Goal: Transaction & Acquisition: Purchase product/service

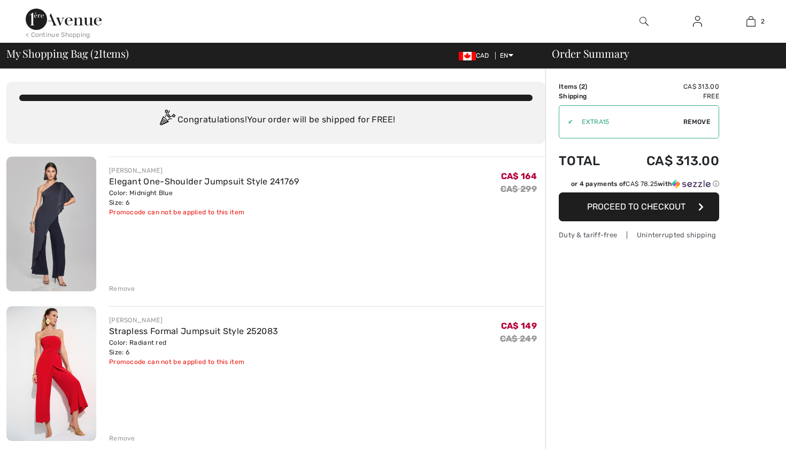
checkbox input "true"
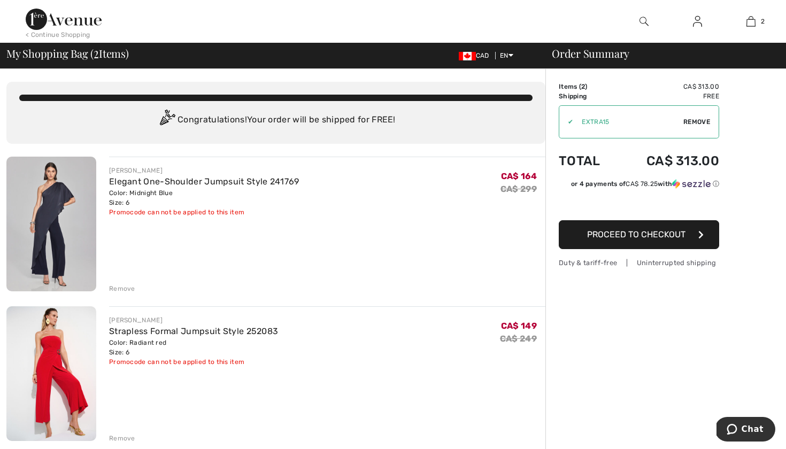
click at [60, 221] on img at bounding box center [51, 224] width 90 height 135
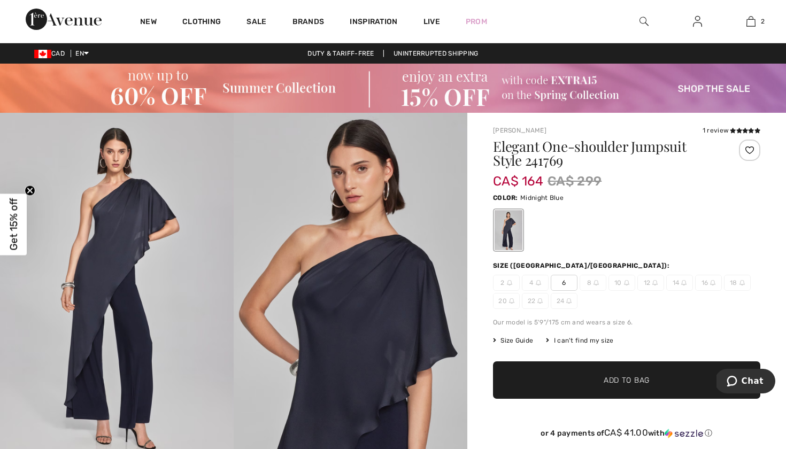
click at [518, 339] on span "Size Guide" at bounding box center [513, 341] width 40 height 10
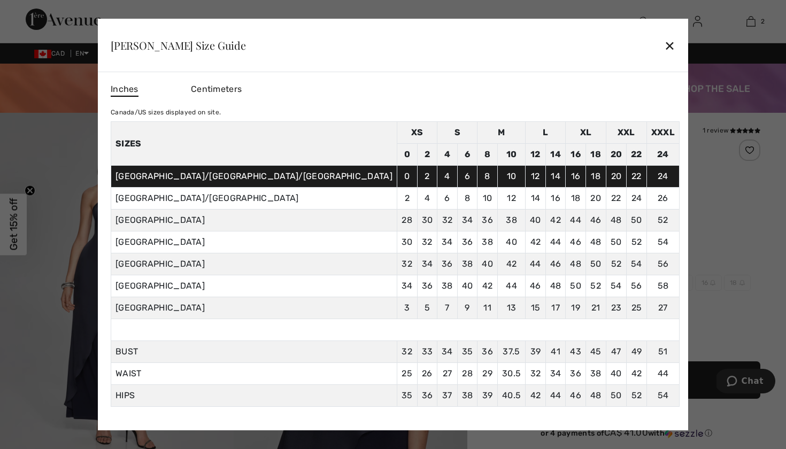
click at [664, 49] on div "✕" at bounding box center [669, 45] width 11 height 22
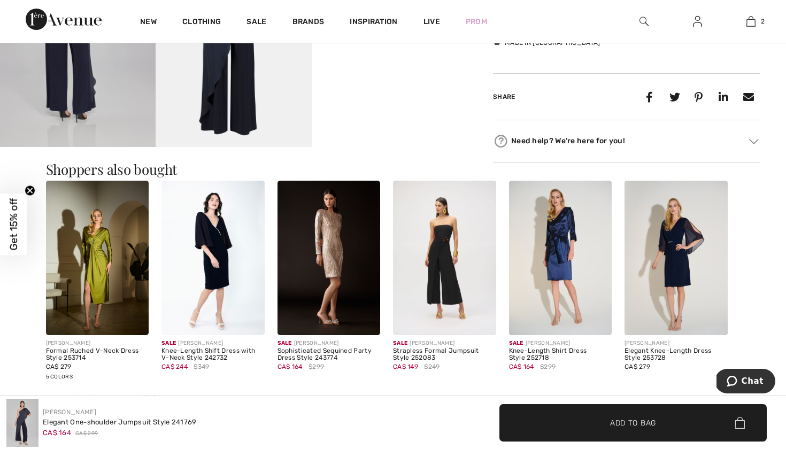
scroll to position [559, 0]
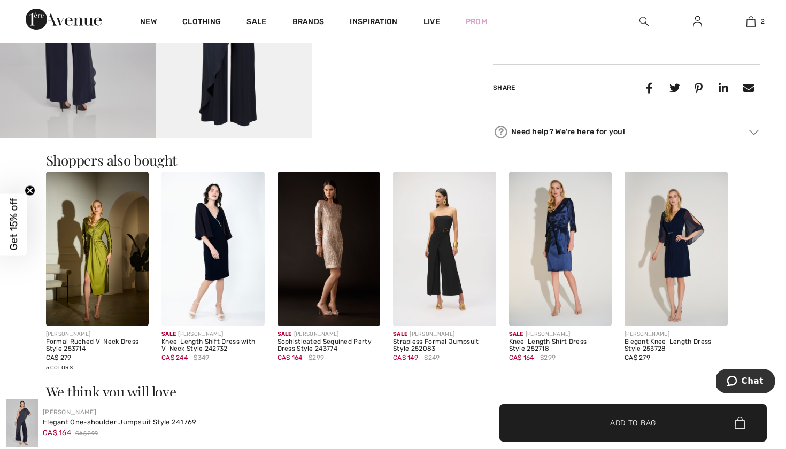
click at [447, 259] on img at bounding box center [444, 249] width 103 height 155
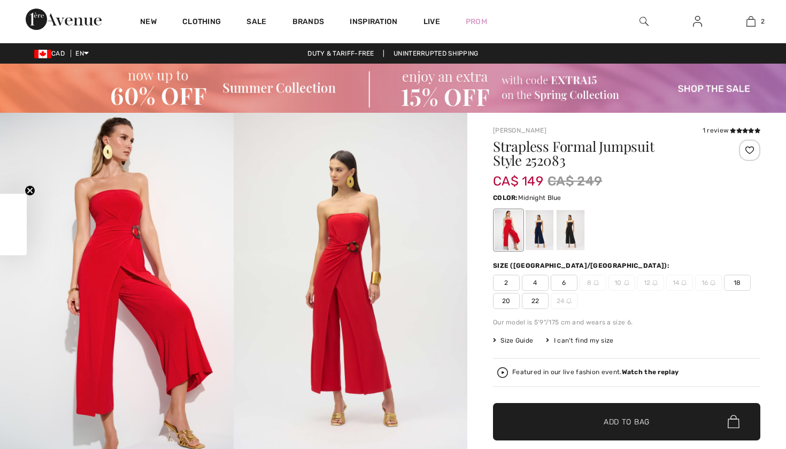
click at [541, 235] on div at bounding box center [540, 230] width 28 height 40
checkbox input "true"
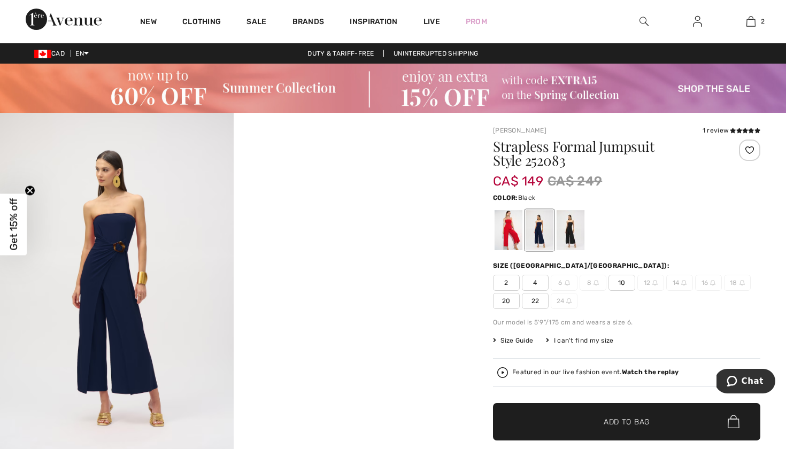
click at [575, 234] on div at bounding box center [571, 230] width 28 height 40
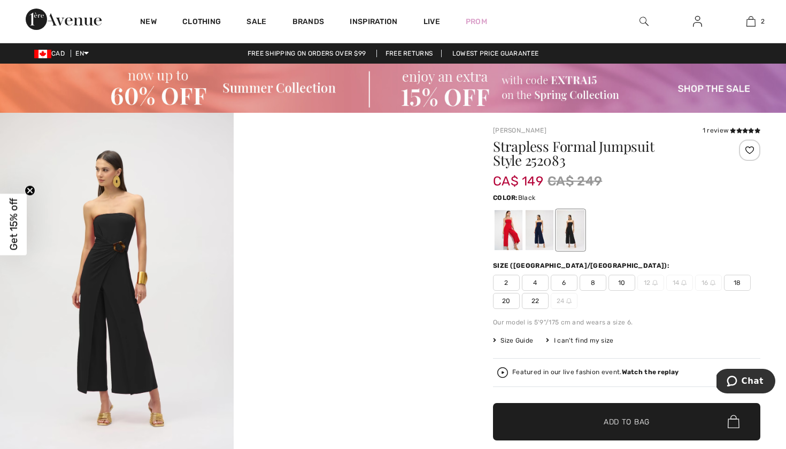
click at [114, 262] on img at bounding box center [117, 288] width 234 height 350
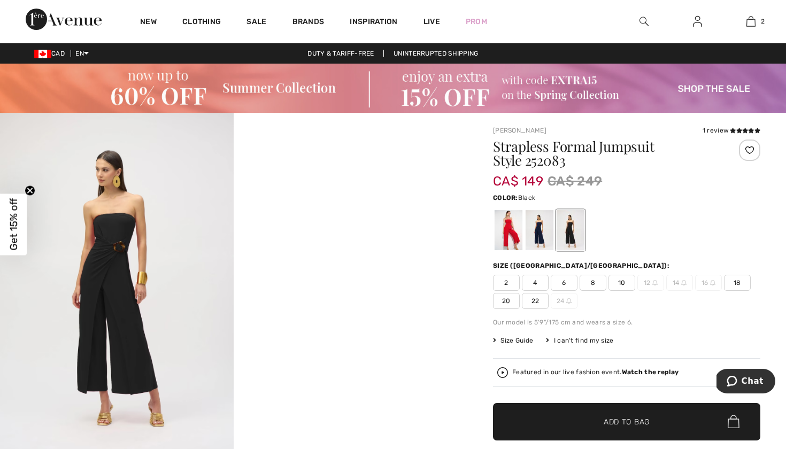
scroll to position [53, 0]
click at [564, 278] on span "6" at bounding box center [564, 283] width 27 height 16
click at [529, 428] on span "✔ Added to Bag Add to Bag" at bounding box center [626, 421] width 267 height 37
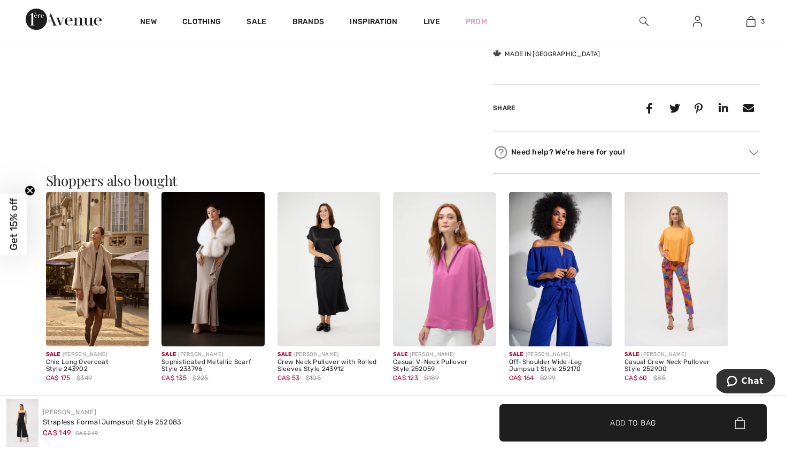
scroll to position [634, 0]
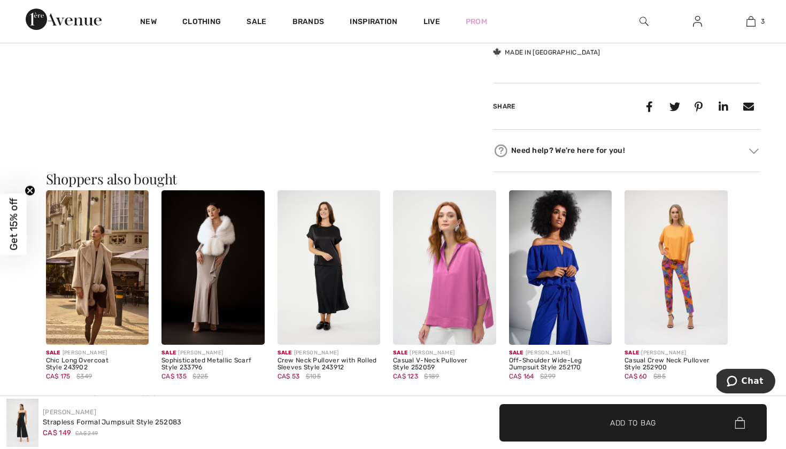
click at [561, 273] on img at bounding box center [560, 267] width 103 height 155
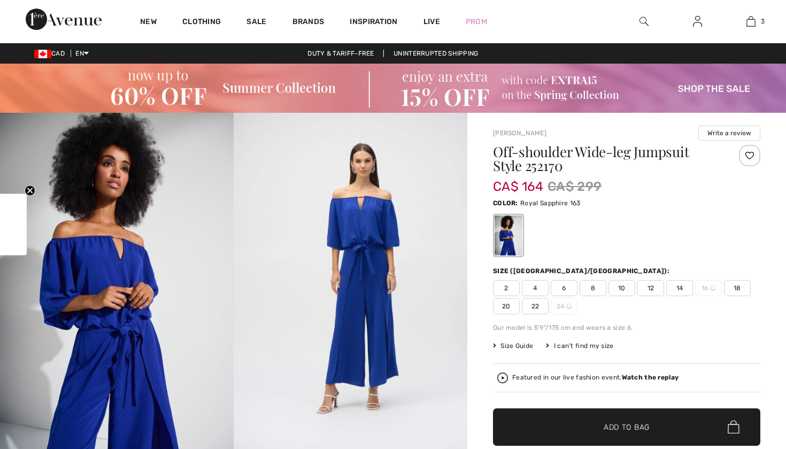
checkbox input "true"
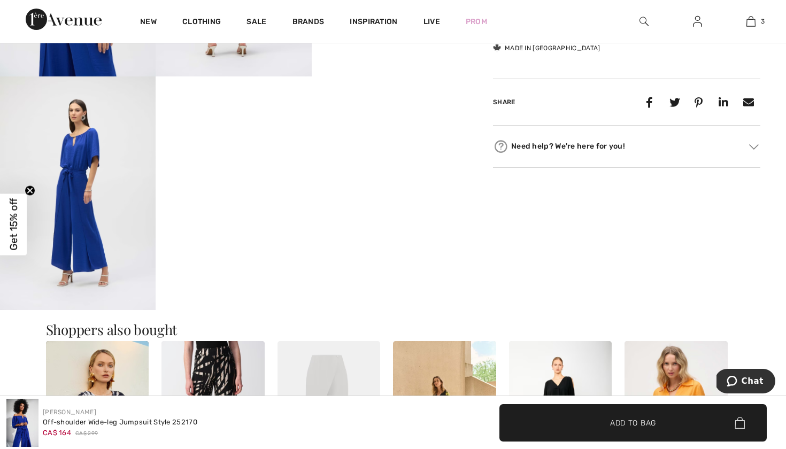
scroll to position [642, 0]
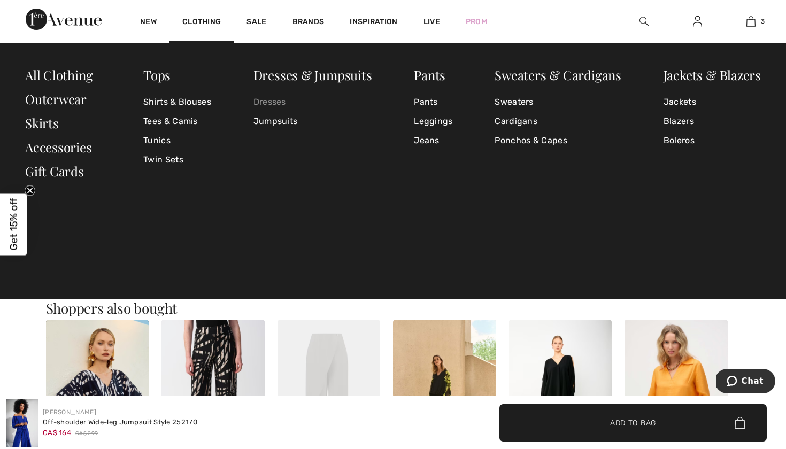
click at [276, 104] on link "Dresses" at bounding box center [312, 102] width 119 height 19
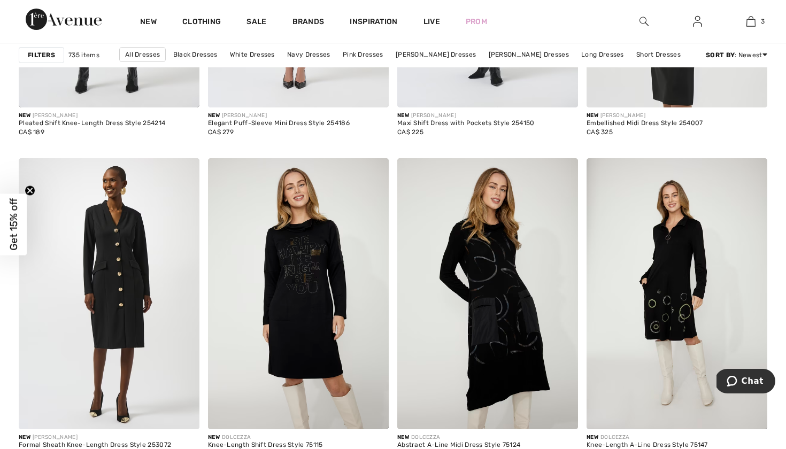
scroll to position [1799, 0]
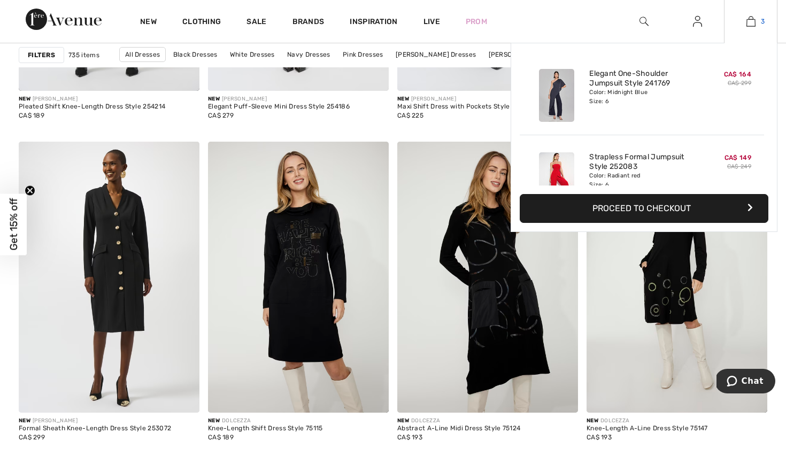
click at [755, 23] on img at bounding box center [751, 21] width 9 height 13
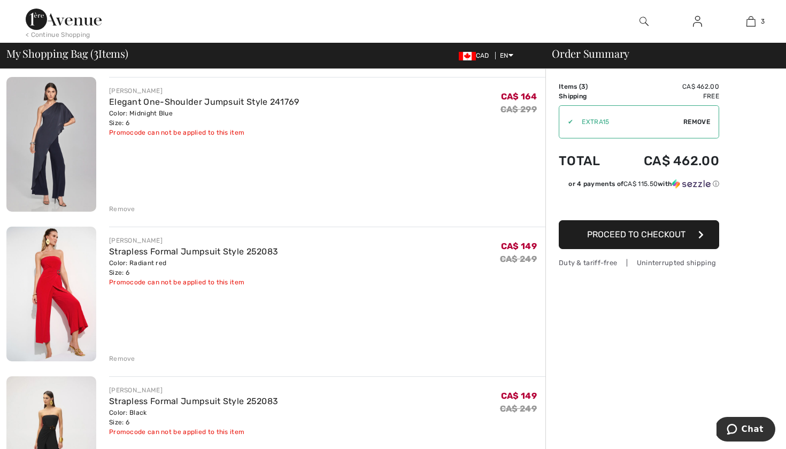
scroll to position [75, 0]
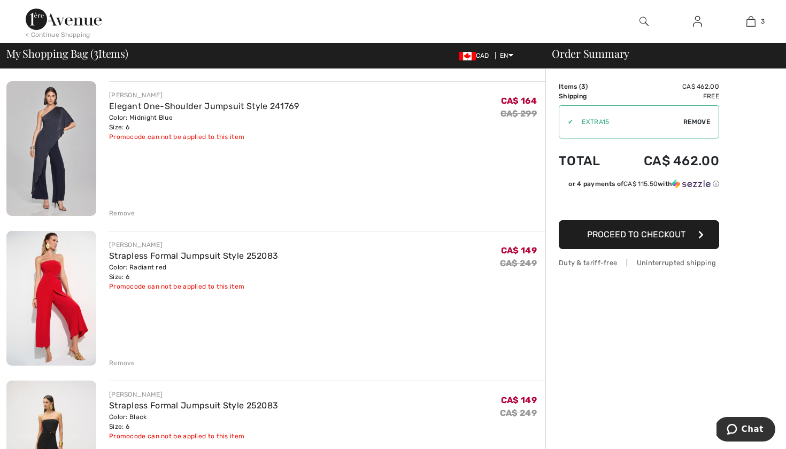
click at [665, 237] on span "Proceed to Checkout" at bounding box center [636, 234] width 98 height 10
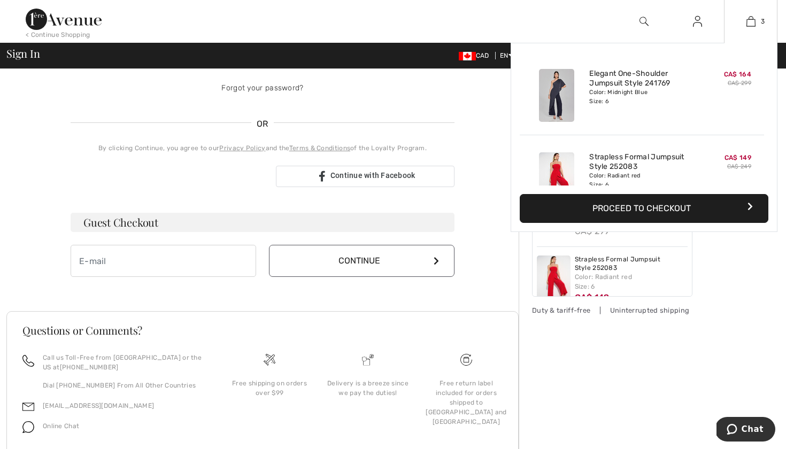
scroll to position [232, 0]
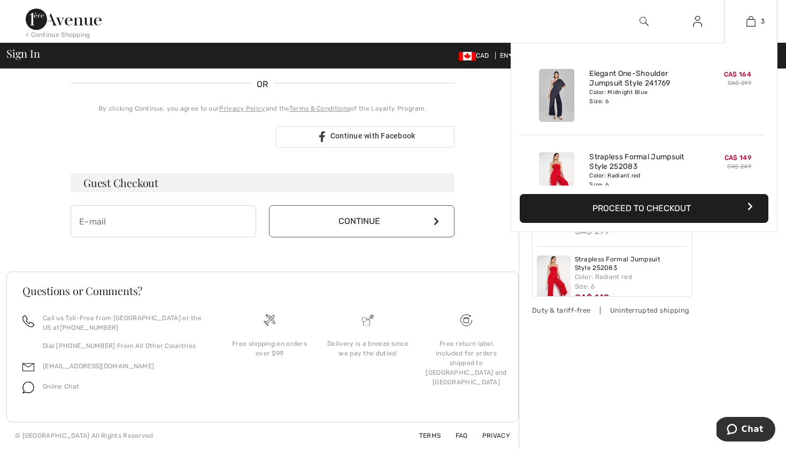
click at [614, 204] on button "Proceed to Checkout" at bounding box center [644, 208] width 249 height 29
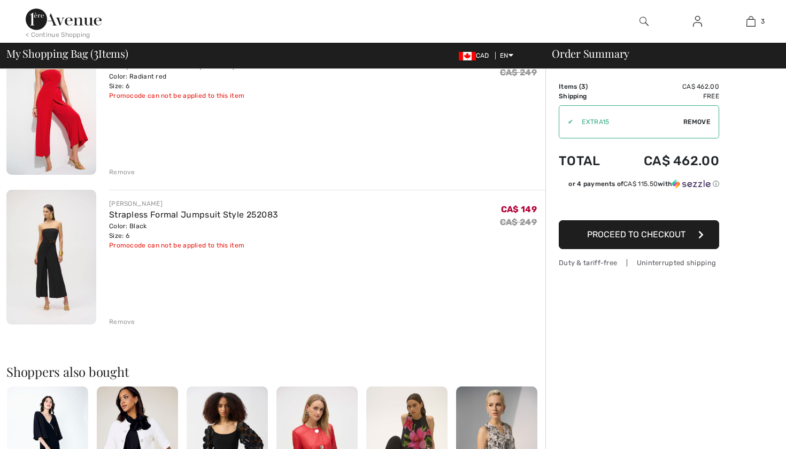
scroll to position [264, 0]
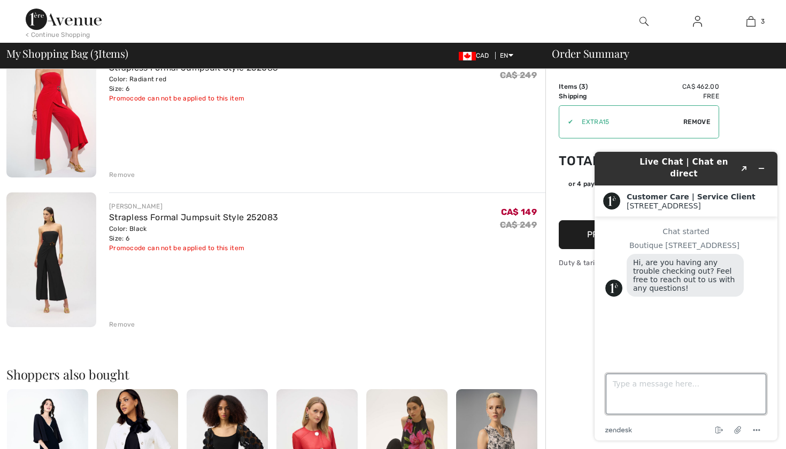
click at [650, 395] on textarea "Type a message here..." at bounding box center [686, 394] width 160 height 41
type textarea "don't see the Extra15 code applied"
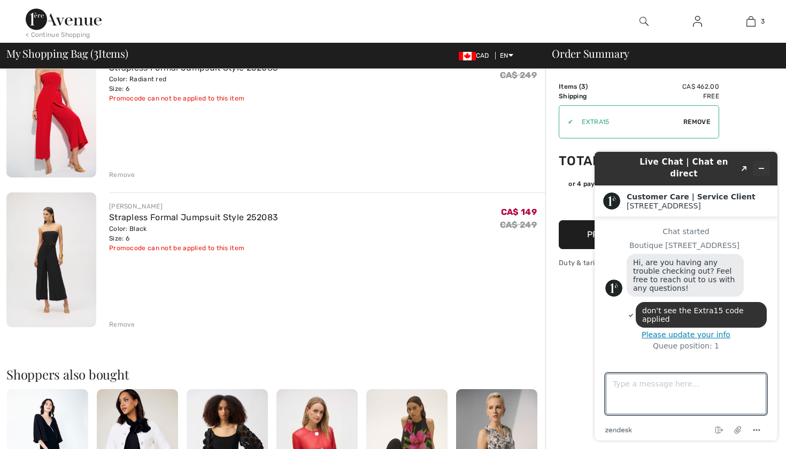
click at [764, 166] on icon "Minimize widget" at bounding box center [761, 168] width 7 height 7
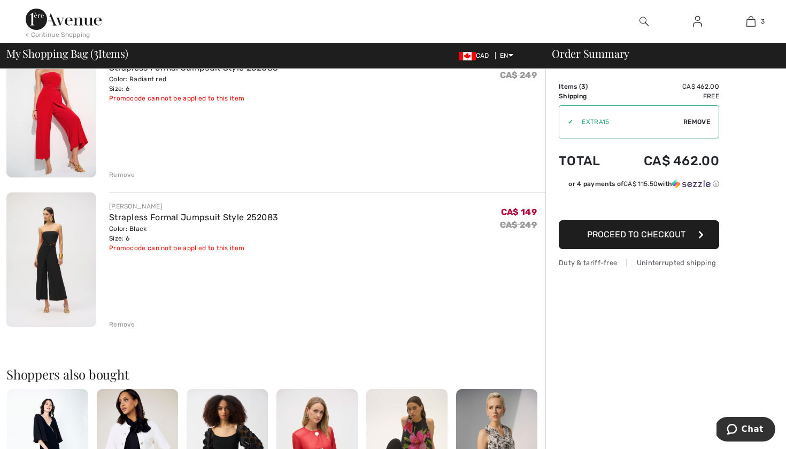
click at [630, 235] on span "Proceed to Checkout" at bounding box center [636, 234] width 98 height 10
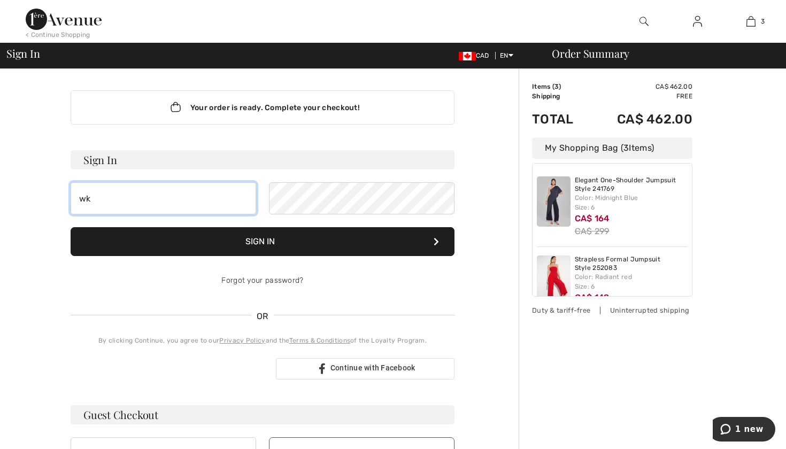
type input "w"
type input "[EMAIL_ADDRESS][DOMAIN_NAME]"
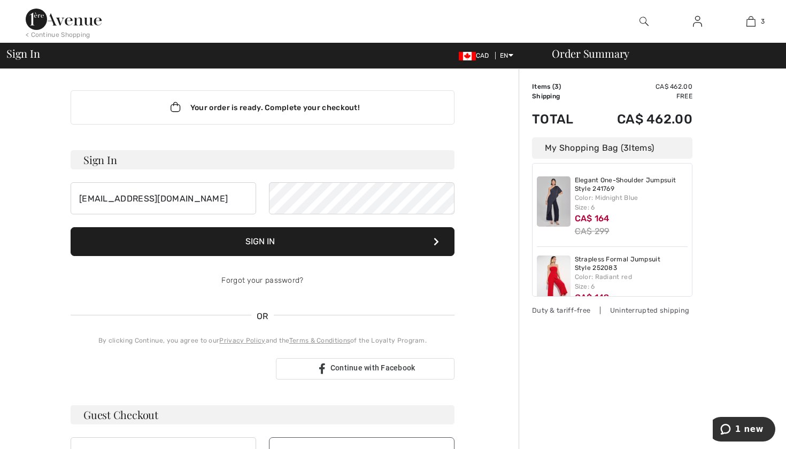
click at [169, 310] on div "Sign In ekaradjov@yahoo.com Sign In Forgot your password? OR By clicking Contin…" at bounding box center [263, 264] width 384 height 229
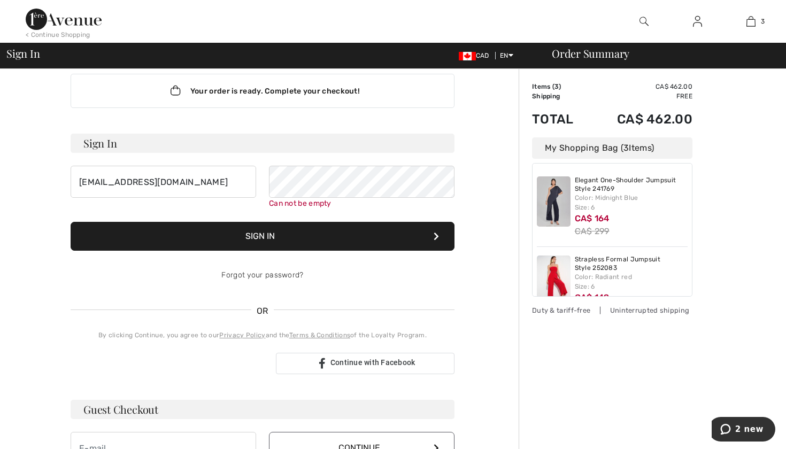
scroll to position [15, 0]
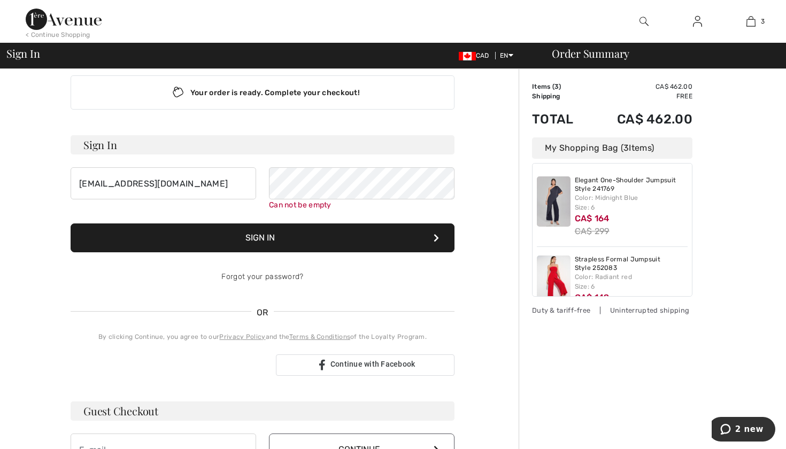
click at [122, 365] on div "Sign in with Google. Opens in new tab" at bounding box center [169, 366] width 197 height 24
click at [747, 424] on button "2 new" at bounding box center [742, 429] width 67 height 25
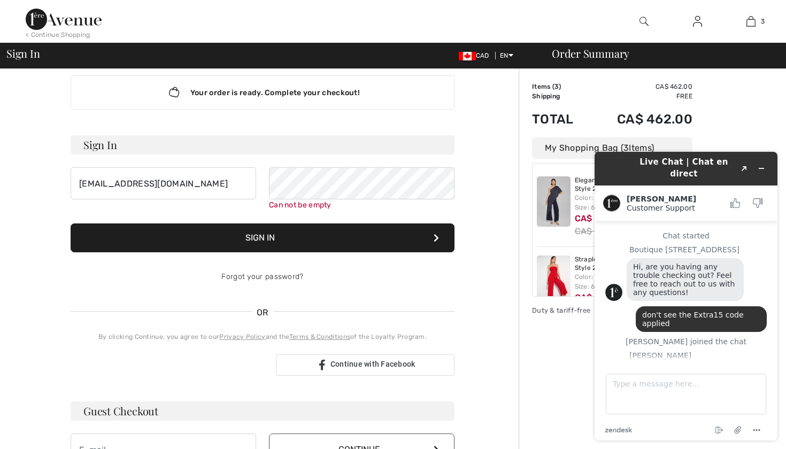
scroll to position [80, 0]
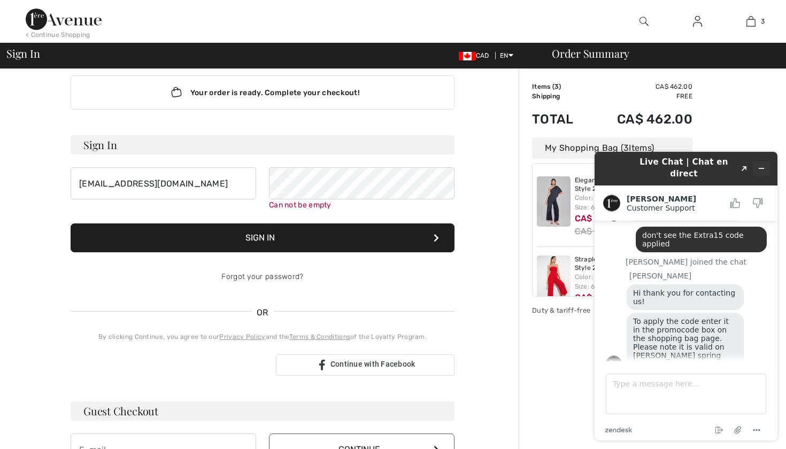
click at [766, 165] on button "Minimize widget" at bounding box center [761, 168] width 17 height 15
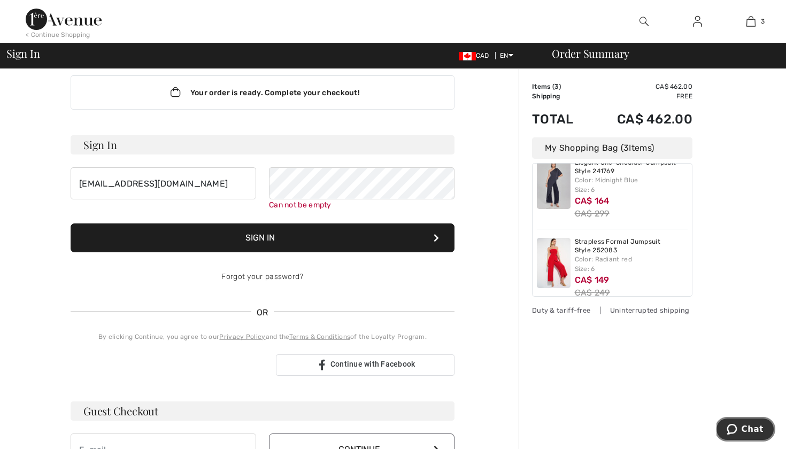
scroll to position [0, 0]
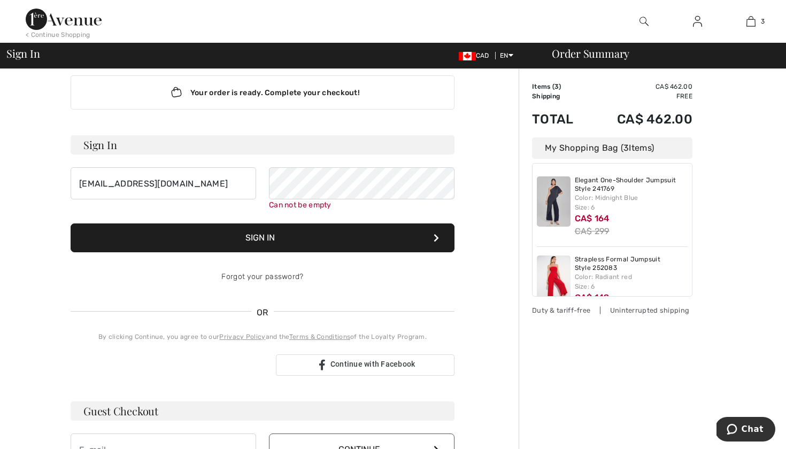
click at [655, 147] on div "My Shopping Bag ( 3 Items)" at bounding box center [612, 147] width 160 height 21
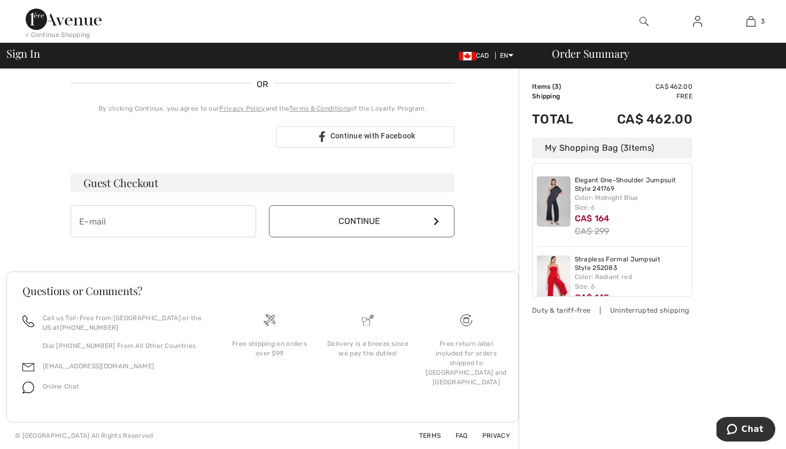
scroll to position [243, 0]
click at [220, 227] on input "email" at bounding box center [164, 221] width 186 height 32
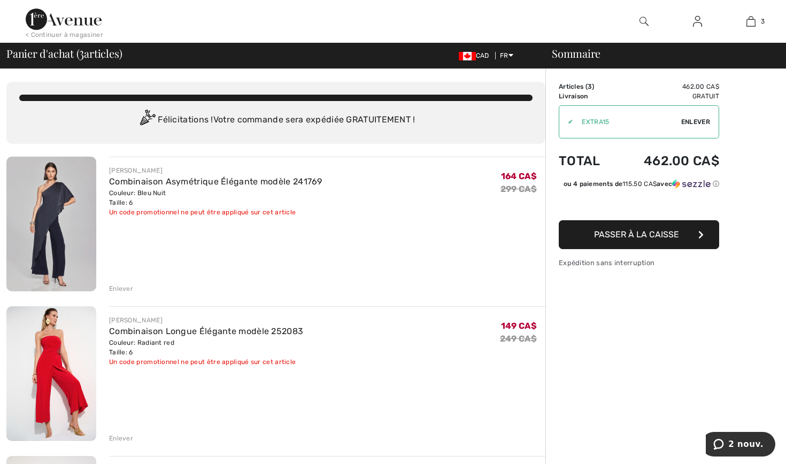
click at [742, 448] on span "2 nouv." at bounding box center [745, 445] width 35 height 10
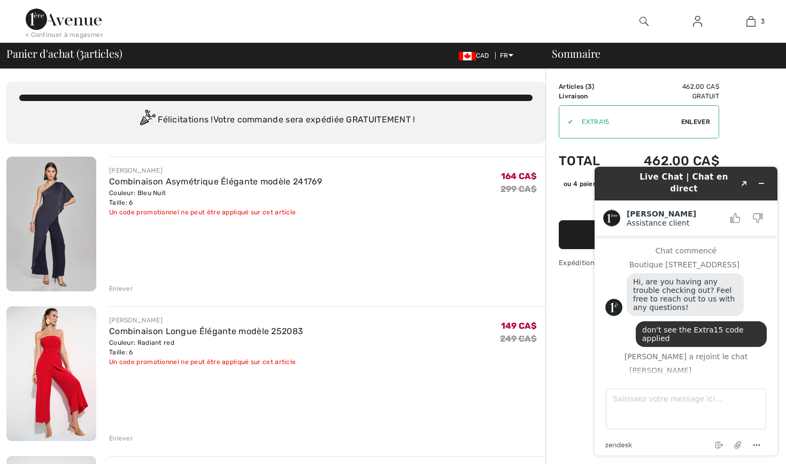
scroll to position [136, 0]
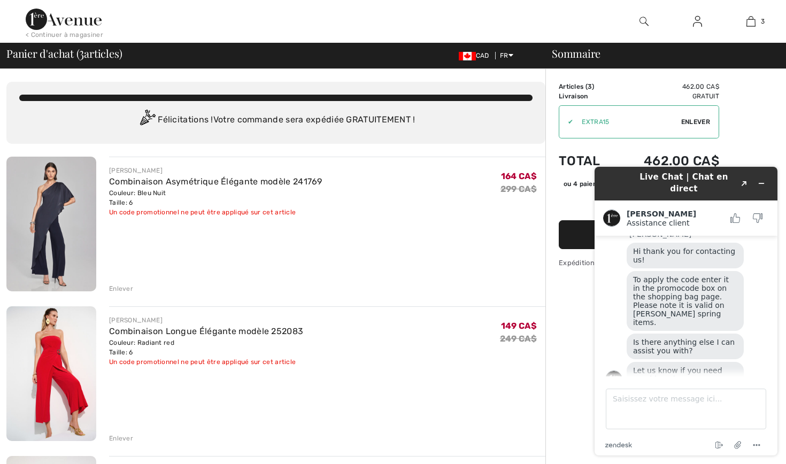
click at [513, 402] on div "JOSEPH RIBKOFF Combinaison Longue Élégante modèle 252083 Couleur: Radiant red T…" at bounding box center [327, 374] width 436 height 137
click at [762, 180] on icon "Réduire le widget" at bounding box center [761, 183] width 7 height 7
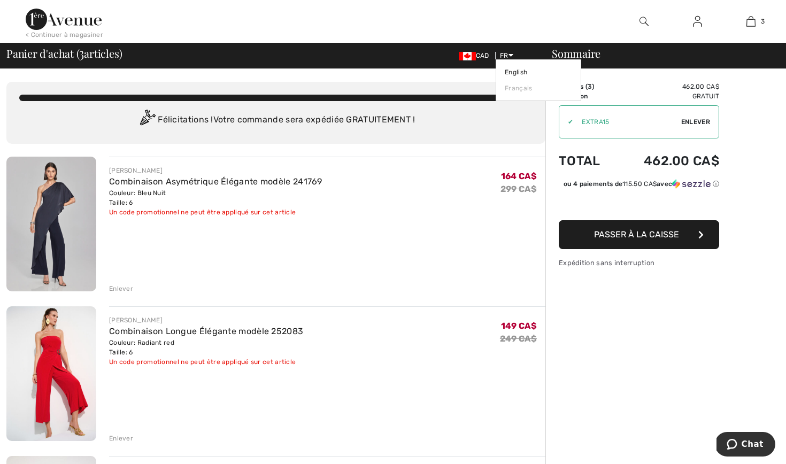
click at [512, 55] on icon at bounding box center [511, 54] width 5 height 7
click at [512, 74] on link "English" at bounding box center [538, 72] width 67 height 16
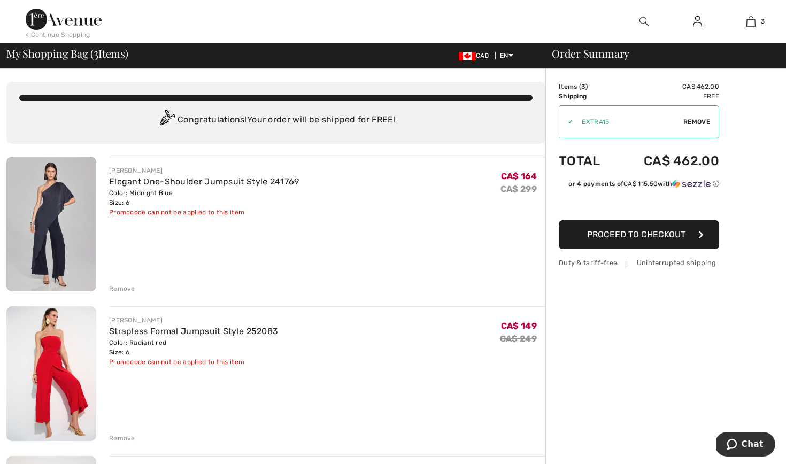
click at [597, 232] on span "Proceed to Checkout" at bounding box center [636, 234] width 98 height 10
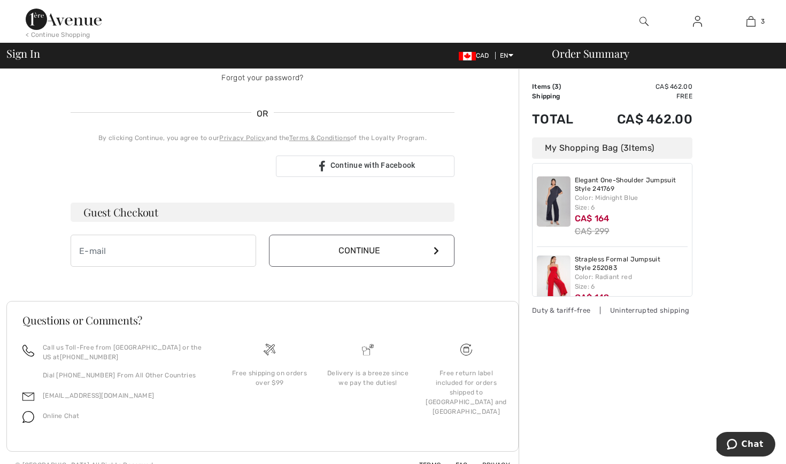
scroll to position [217, 0]
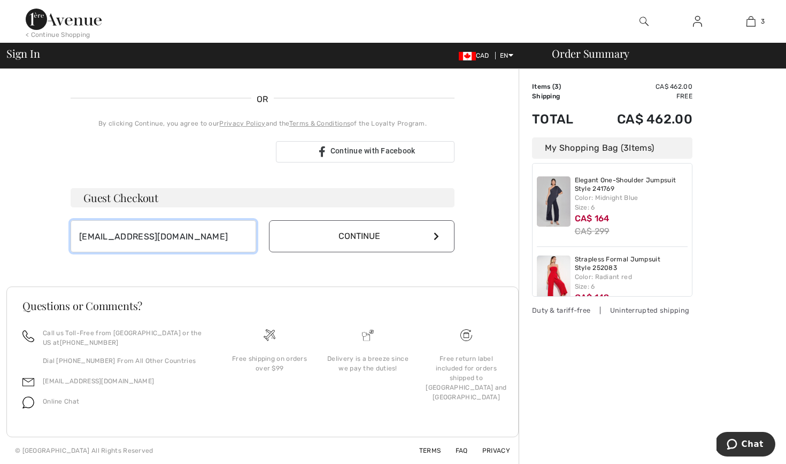
type input "[EMAIL_ADDRESS][DOMAIN_NAME]"
click at [305, 239] on button "Continue" at bounding box center [362, 236] width 186 height 32
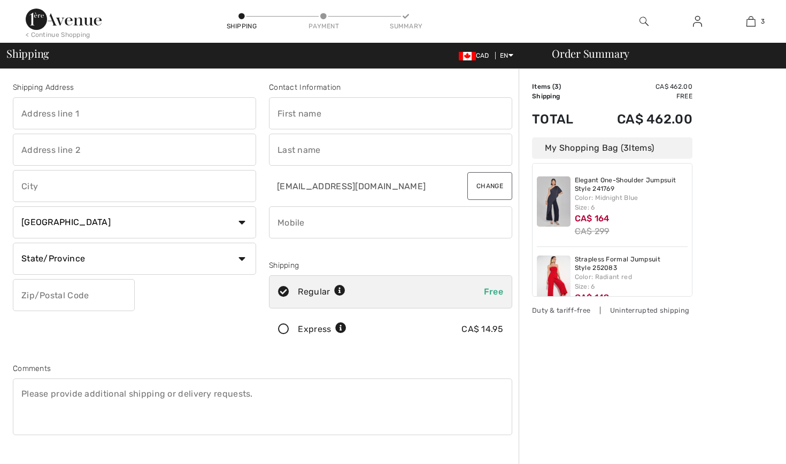
checkbox input "true"
type input "408 Heddle Cres"
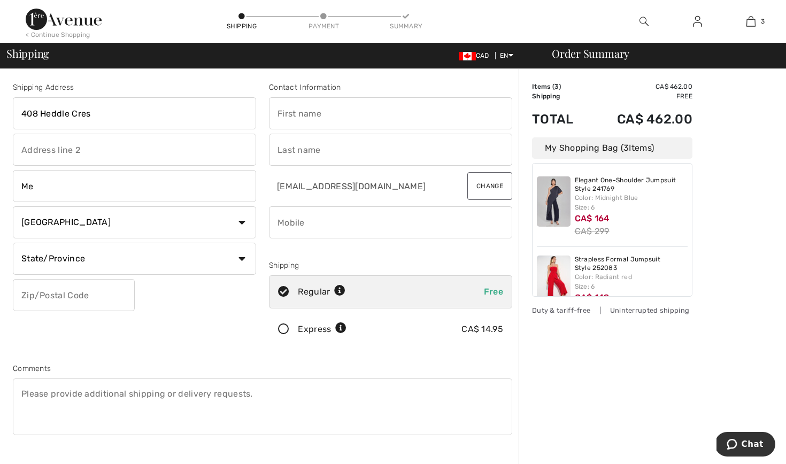
type input "M"
type input "Newmarket"
type input "[PERSON_NAME]"
type input "Karadjov"
type input "4165674824"
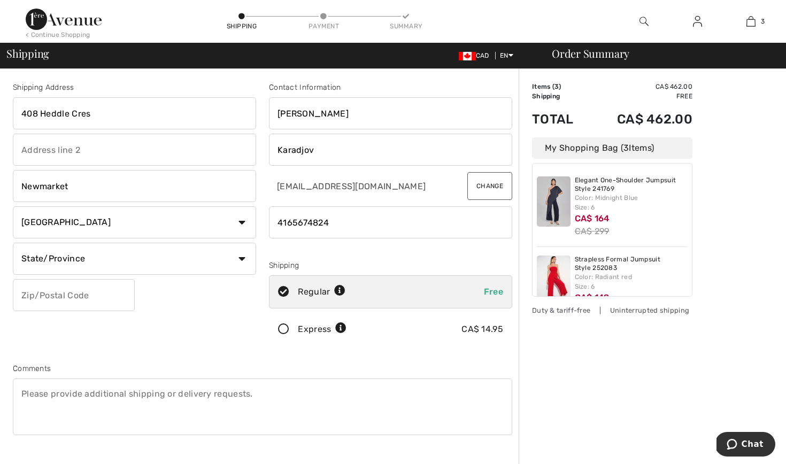
select select "ON"
type input "L3X2J2"
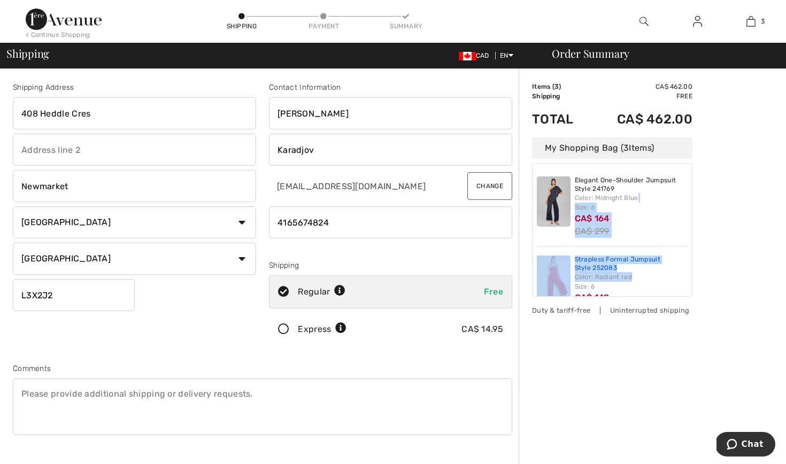
drag, startPoint x: 687, startPoint y: 199, endPoint x: 678, endPoint y: 271, distance: 72.3
click at [678, 272] on div "Elegant One-Shoulder Jumpsuit Style 241769 Color: Midnight Blue Size: 6 CA$ 164…" at bounding box center [612, 230] width 160 height 134
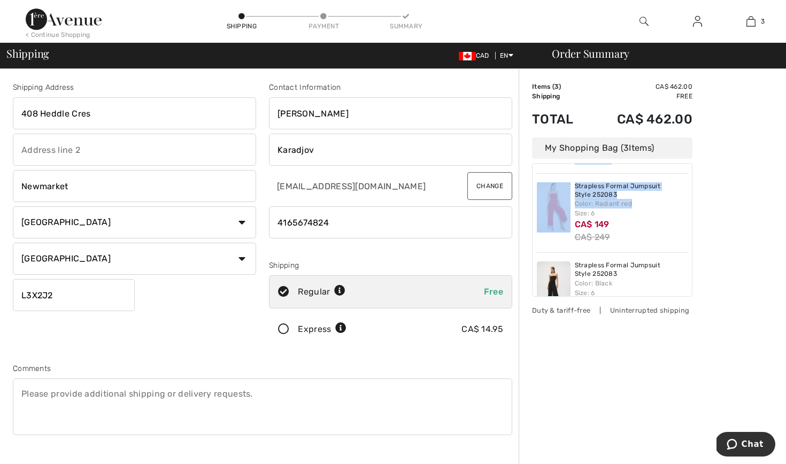
scroll to position [112, 0]
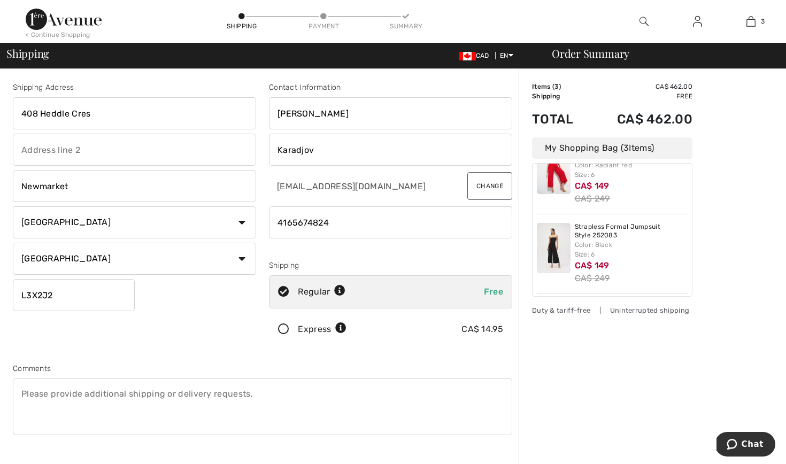
click at [620, 366] on div "Order Summary Details Items ( 3 ) CA$ 462.00 Promo code CA$ 0.00 Shipping Free …" at bounding box center [652, 383] width 267 height 628
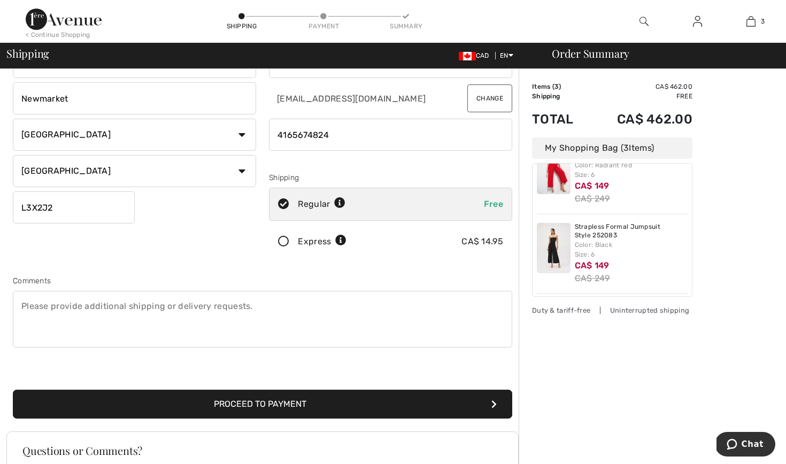
scroll to position [120, 0]
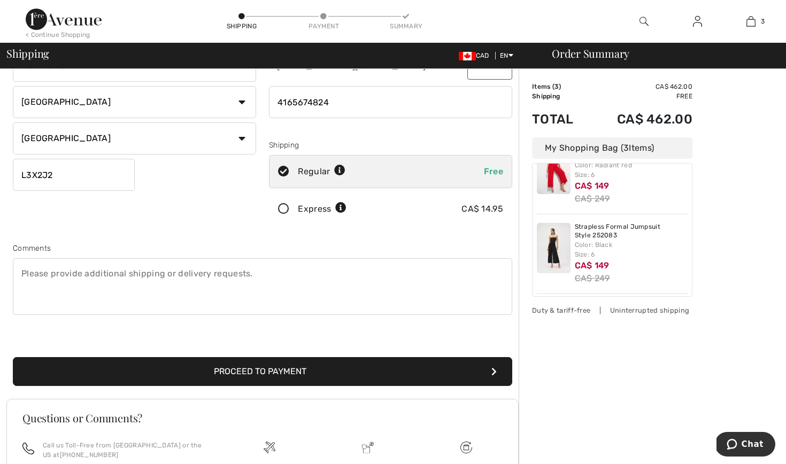
click at [342, 372] on button "Proceed to Payment" at bounding box center [263, 371] width 500 height 29
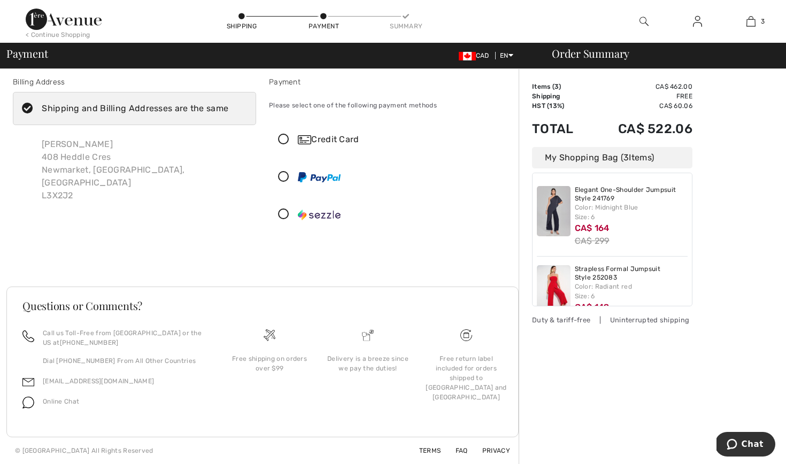
scroll to position [5, 0]
click at [287, 141] on icon at bounding box center [284, 139] width 28 height 11
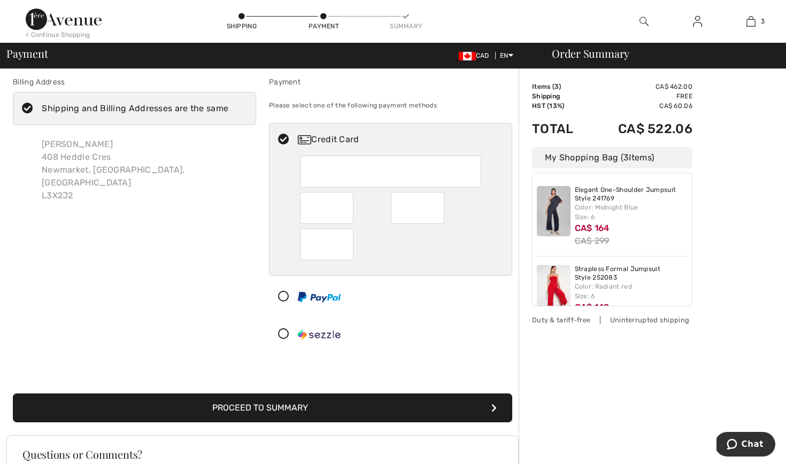
click at [185, 399] on button "Proceed to Summary" at bounding box center [263, 408] width 500 height 29
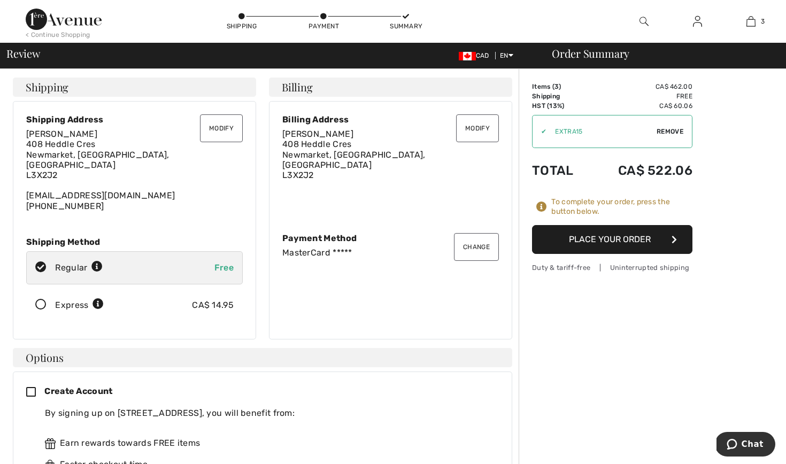
click at [32, 387] on icon at bounding box center [35, 392] width 18 height 11
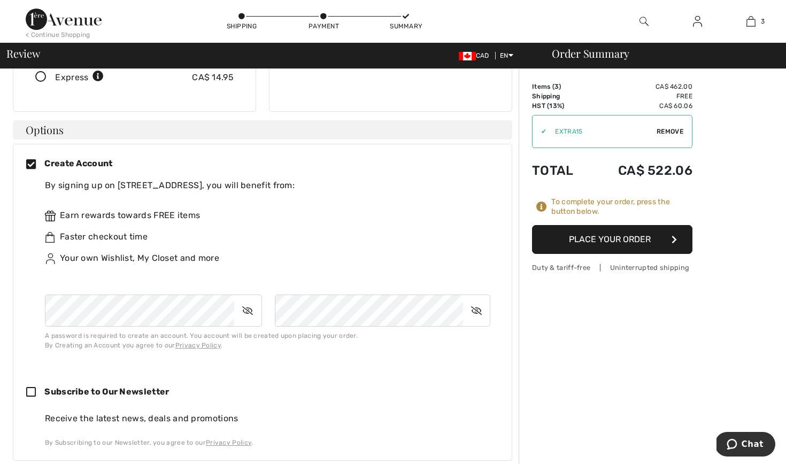
scroll to position [244, 0]
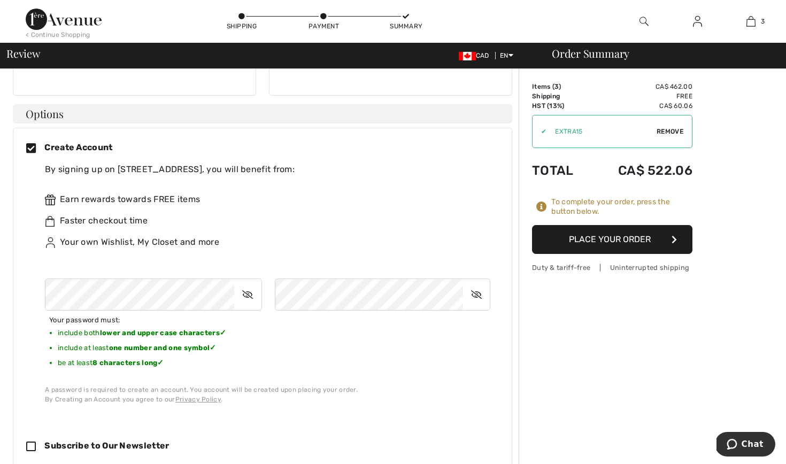
click at [247, 282] on icon at bounding box center [247, 294] width 27 height 25
click at [406, 339] on div "Your password must: include both lower and upper case characters ✓ include at l…" at bounding box center [267, 337] width 445 height 117
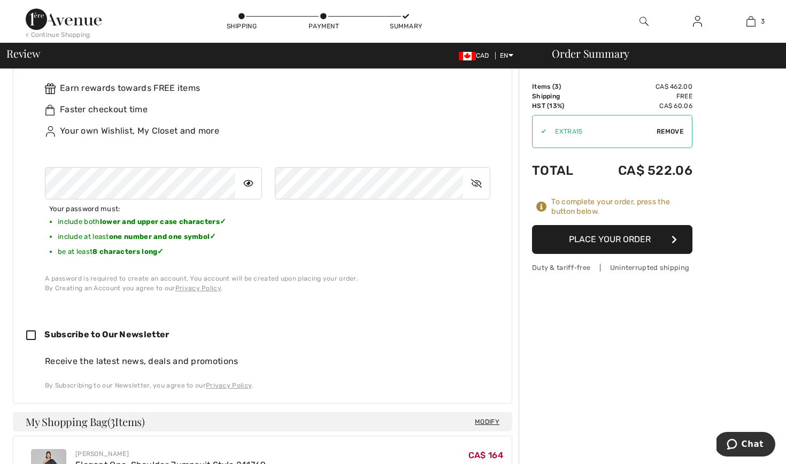
scroll to position [364, 0]
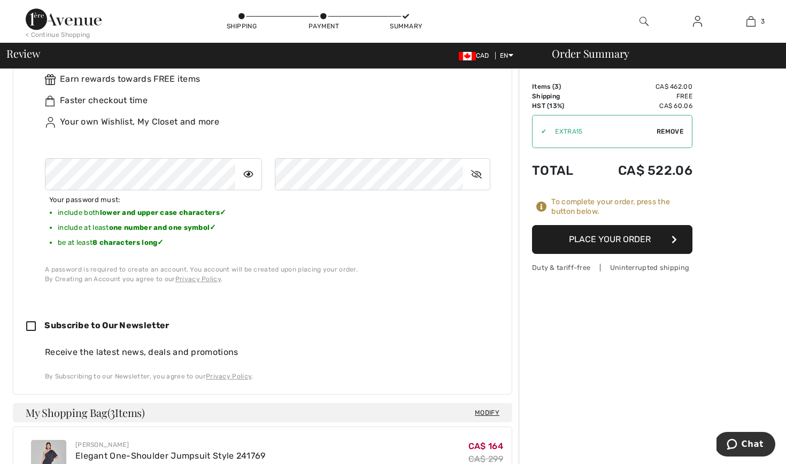
click at [33, 321] on icon at bounding box center [35, 326] width 18 height 11
click at [433, 310] on div "Subscribe to Our Newsletter" at bounding box center [262, 326] width 473 height 32
checkbox input "false"
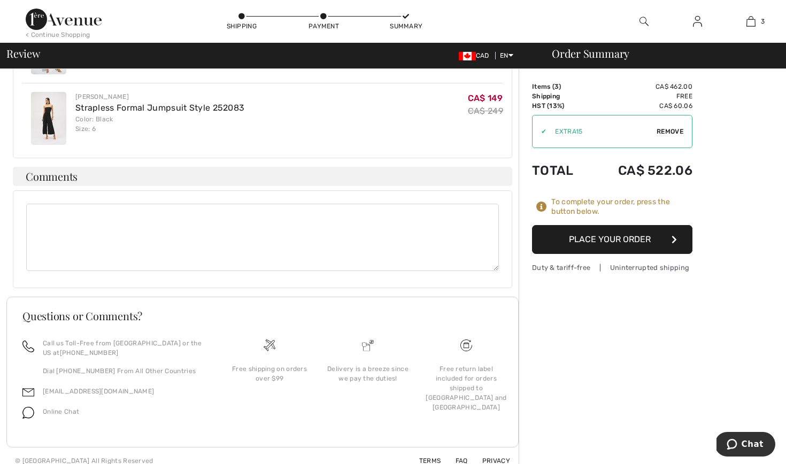
scroll to position [852, 0]
click at [606, 242] on button "Place Your Order" at bounding box center [612, 239] width 160 height 29
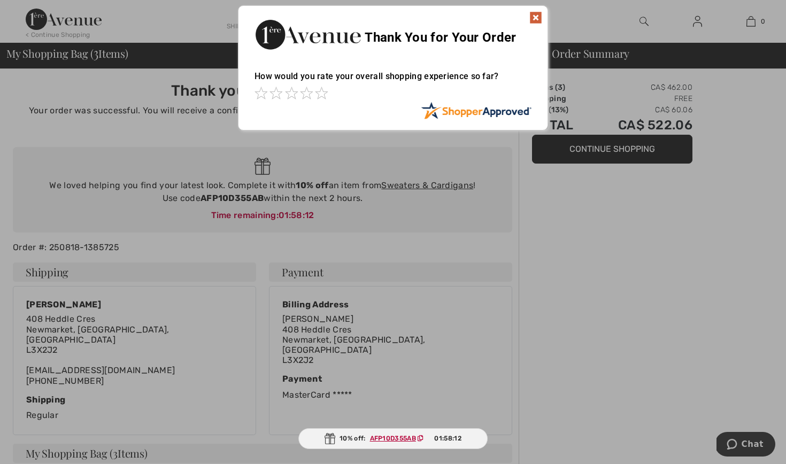
click at [532, 16] on img at bounding box center [535, 17] width 13 height 13
